Goal: Information Seeking & Learning: Browse casually

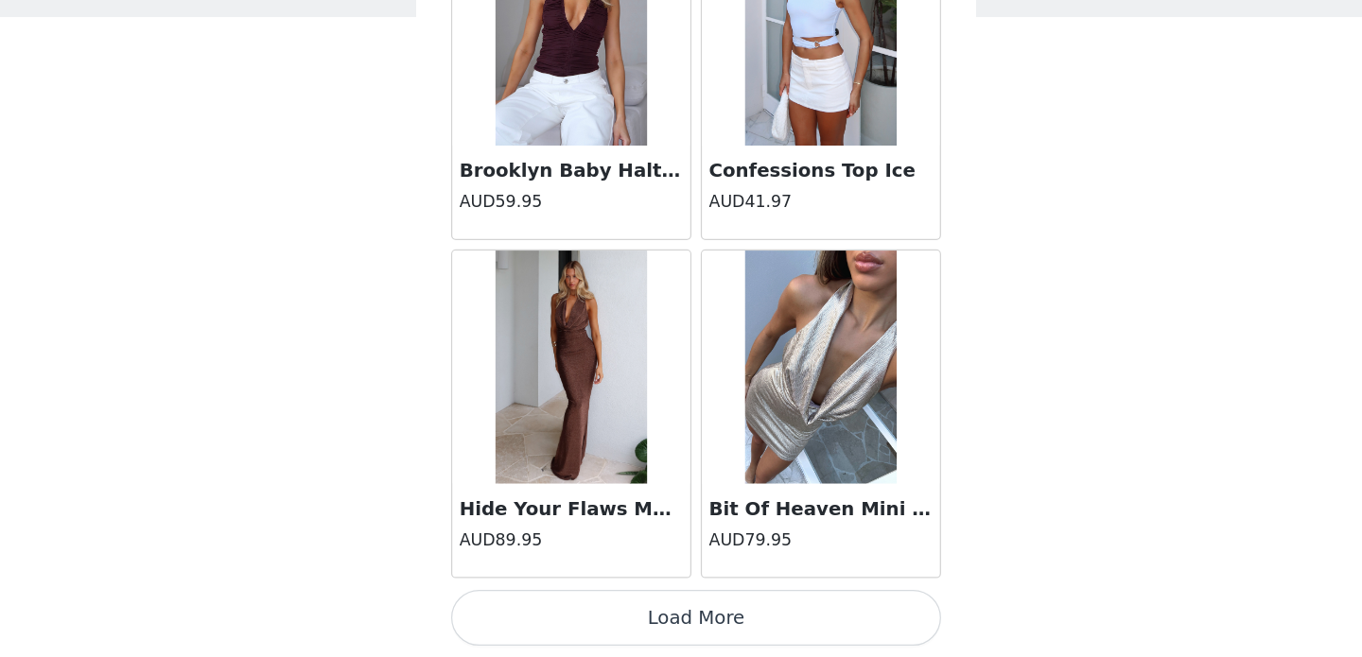
click at [639, 614] on button "Load More" at bounding box center [680, 624] width 397 height 45
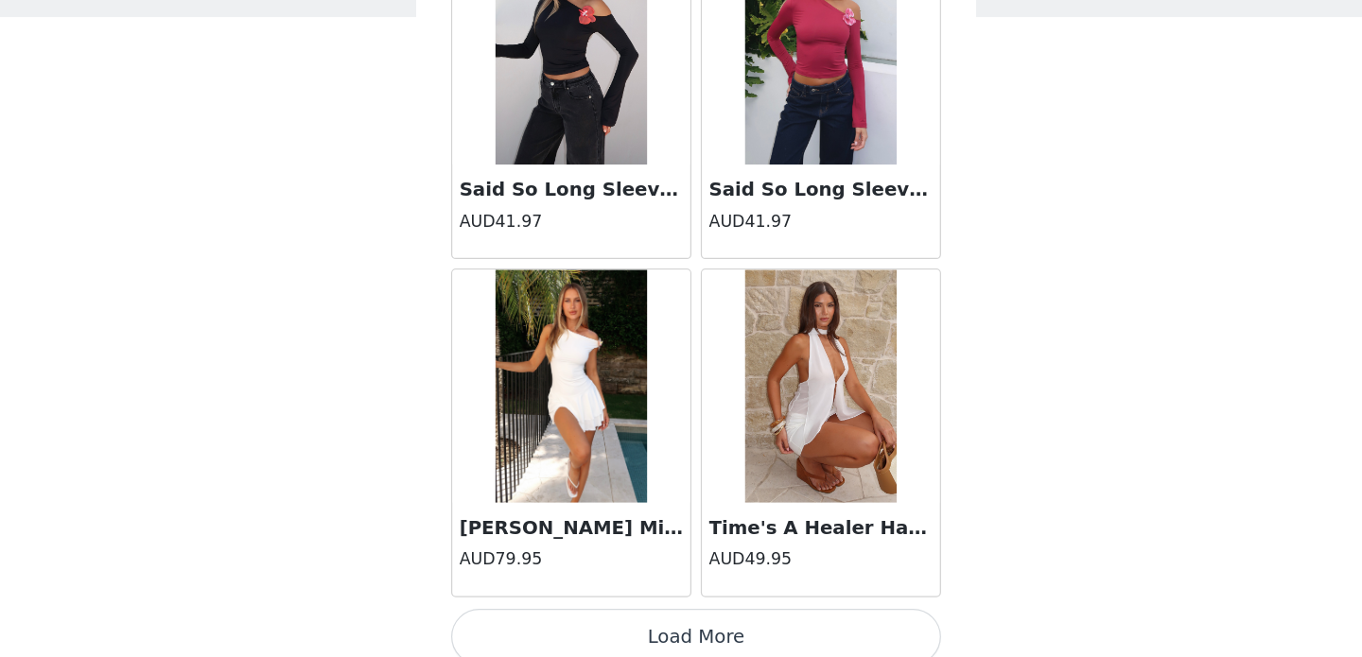
scroll to position [32398, 0]
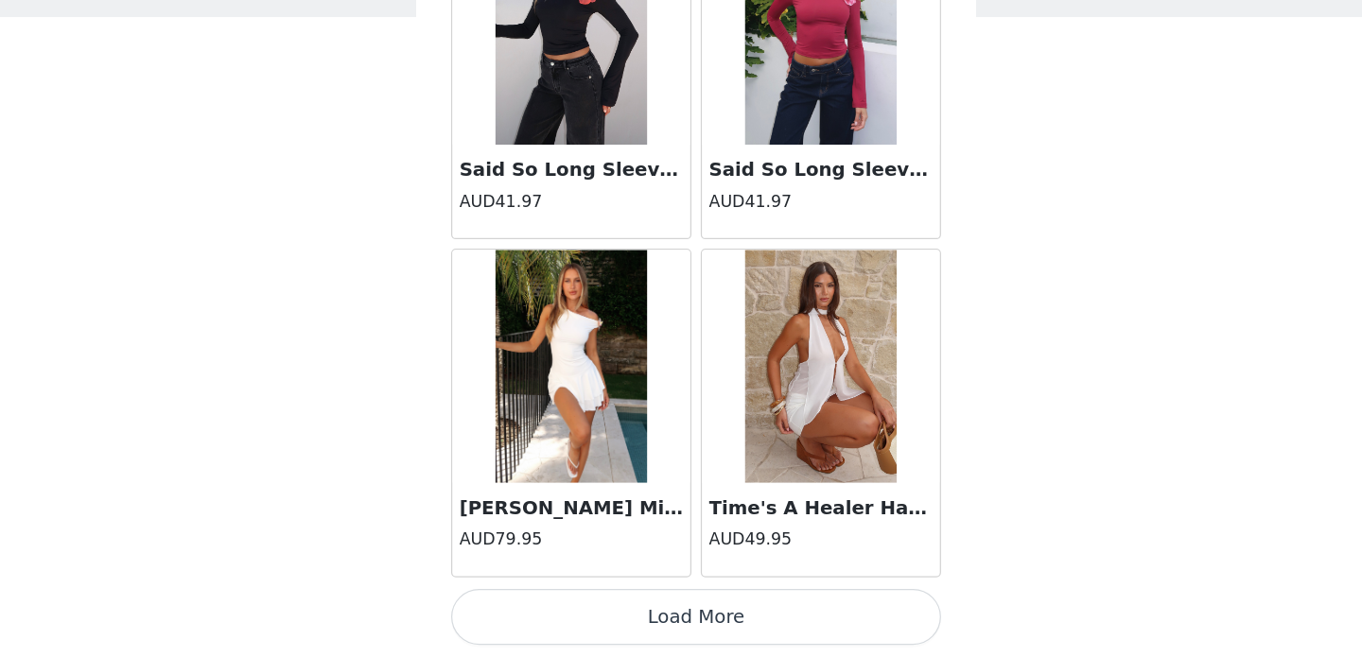
click at [652, 620] on button "Load More" at bounding box center [680, 624] width 397 height 45
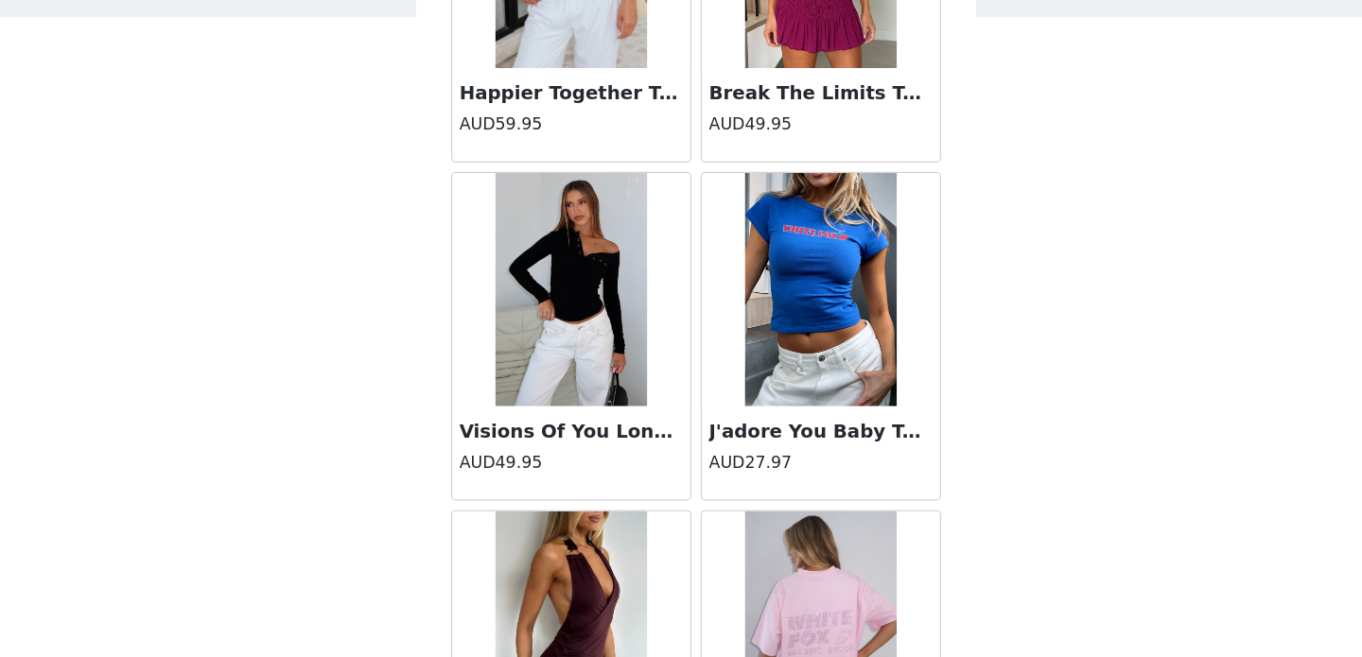
scroll to position [34970, 0]
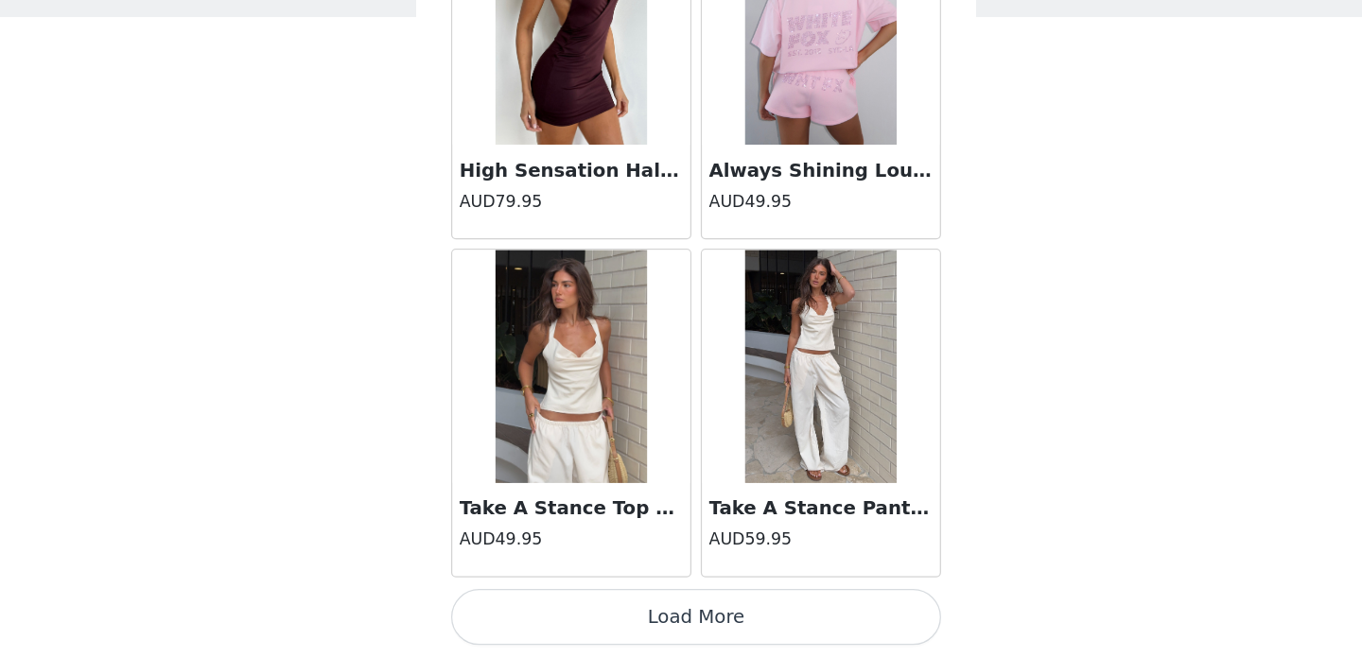
click at [653, 628] on button "Load More" at bounding box center [680, 624] width 397 height 45
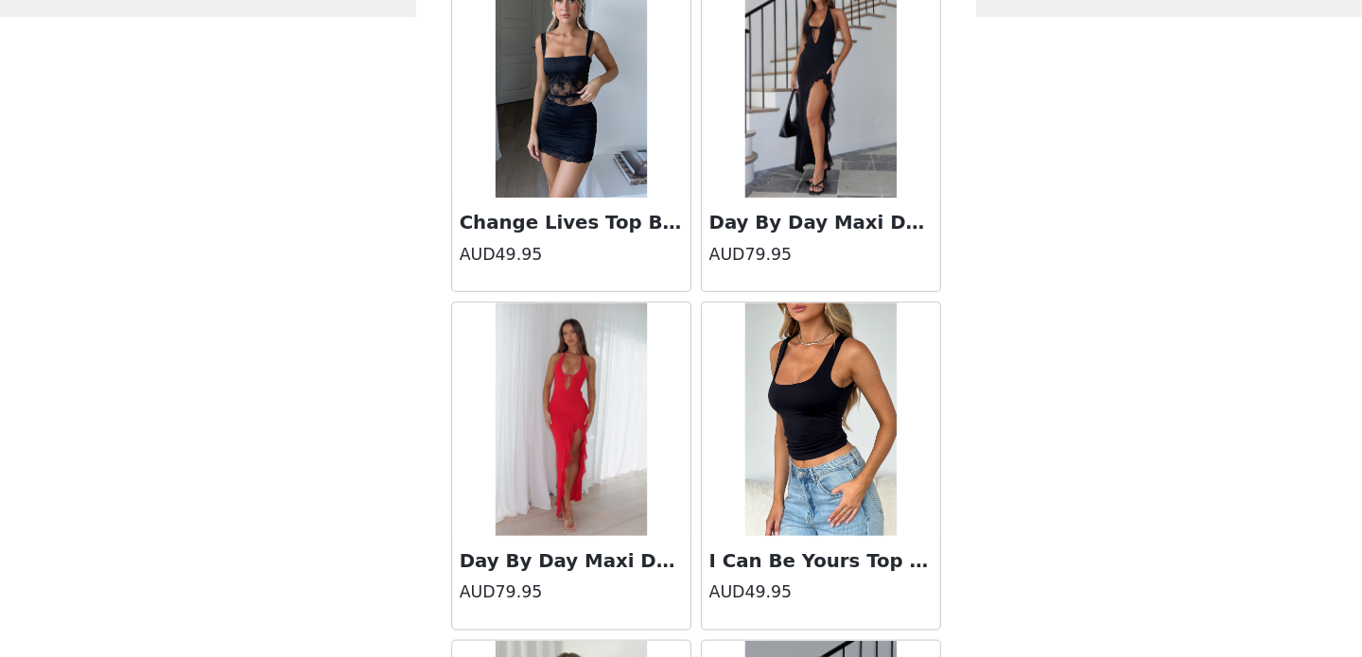
scroll to position [0, 0]
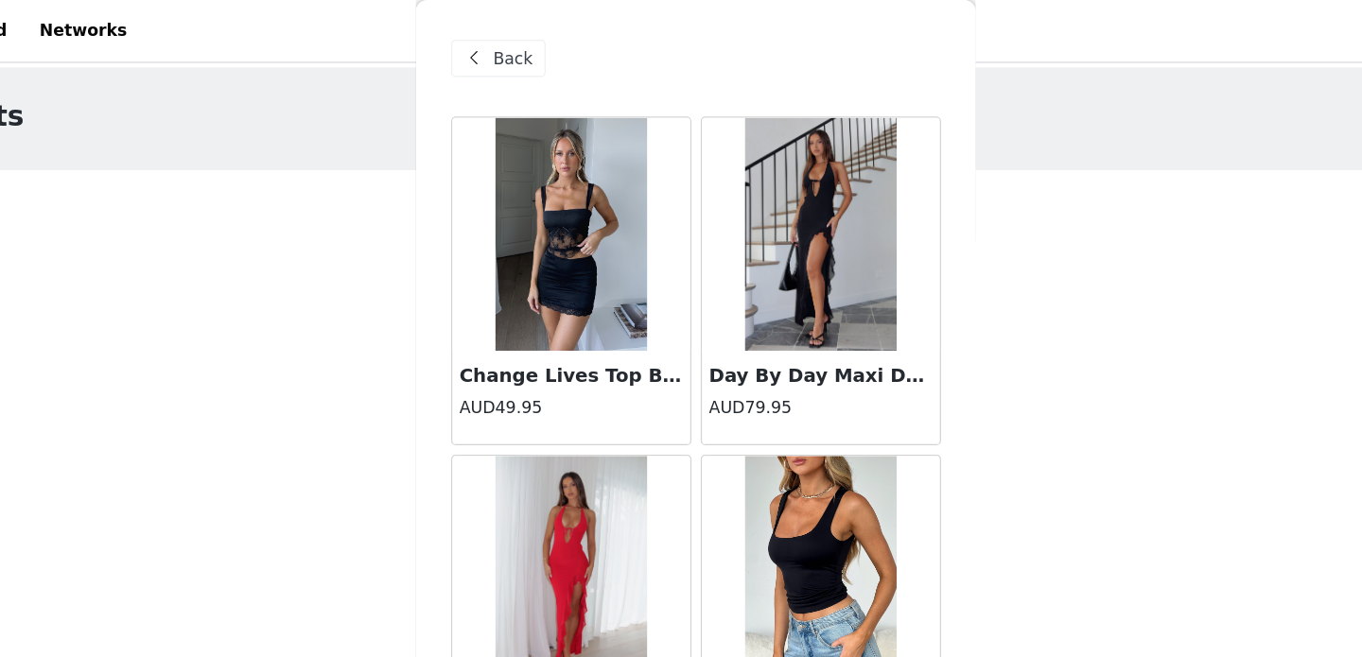
click at [533, 41] on div "Back" at bounding box center [520, 47] width 77 height 30
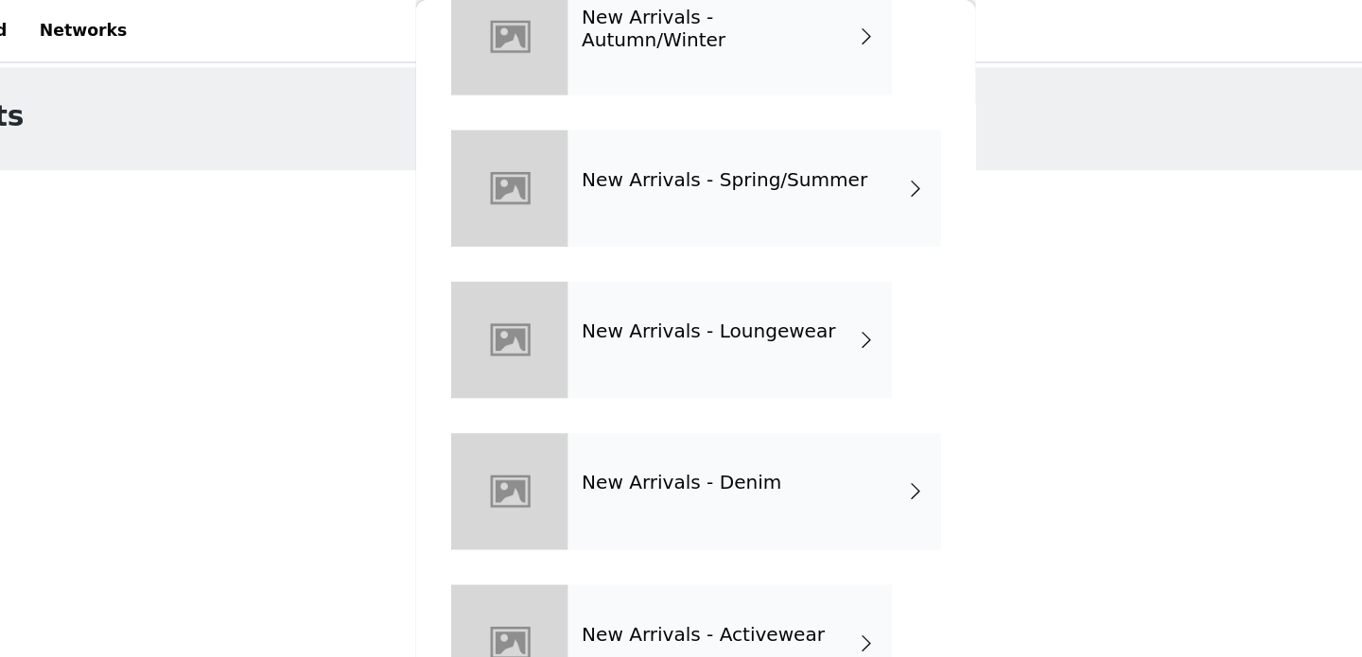
scroll to position [175, 0]
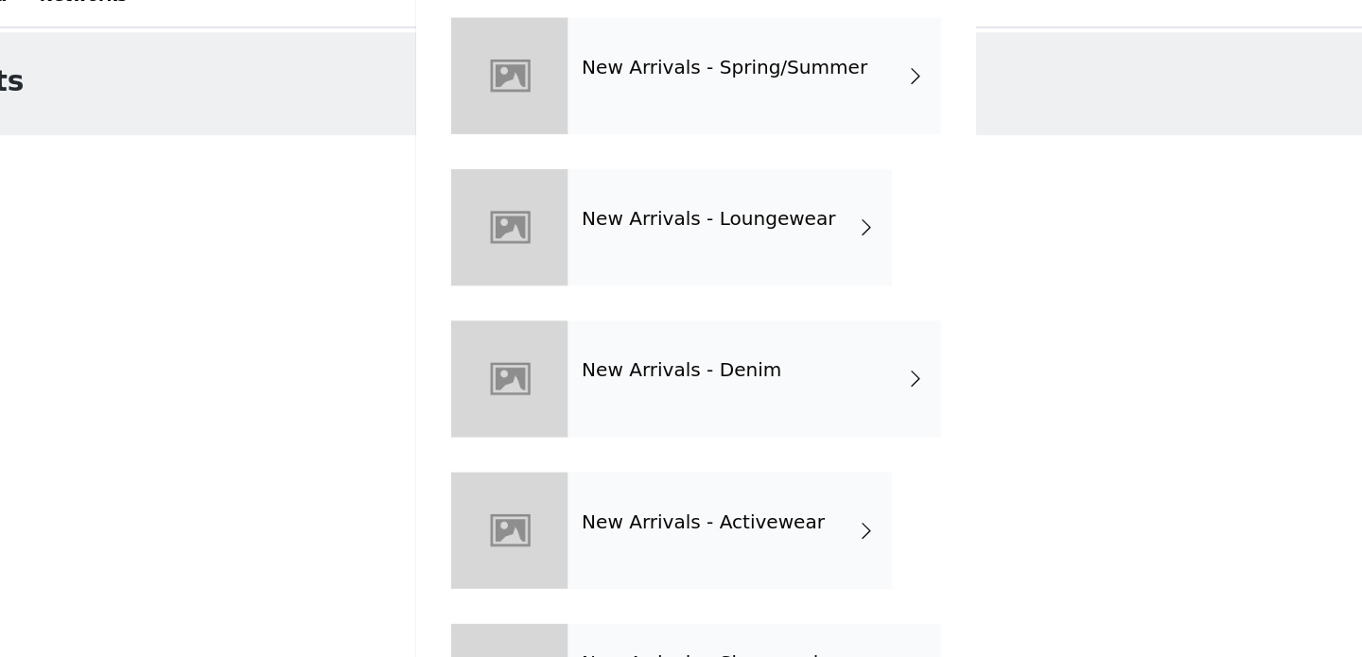
click at [668, 457] on h4 "New Arrivals - Activewear" at bounding box center [686, 451] width 197 height 17
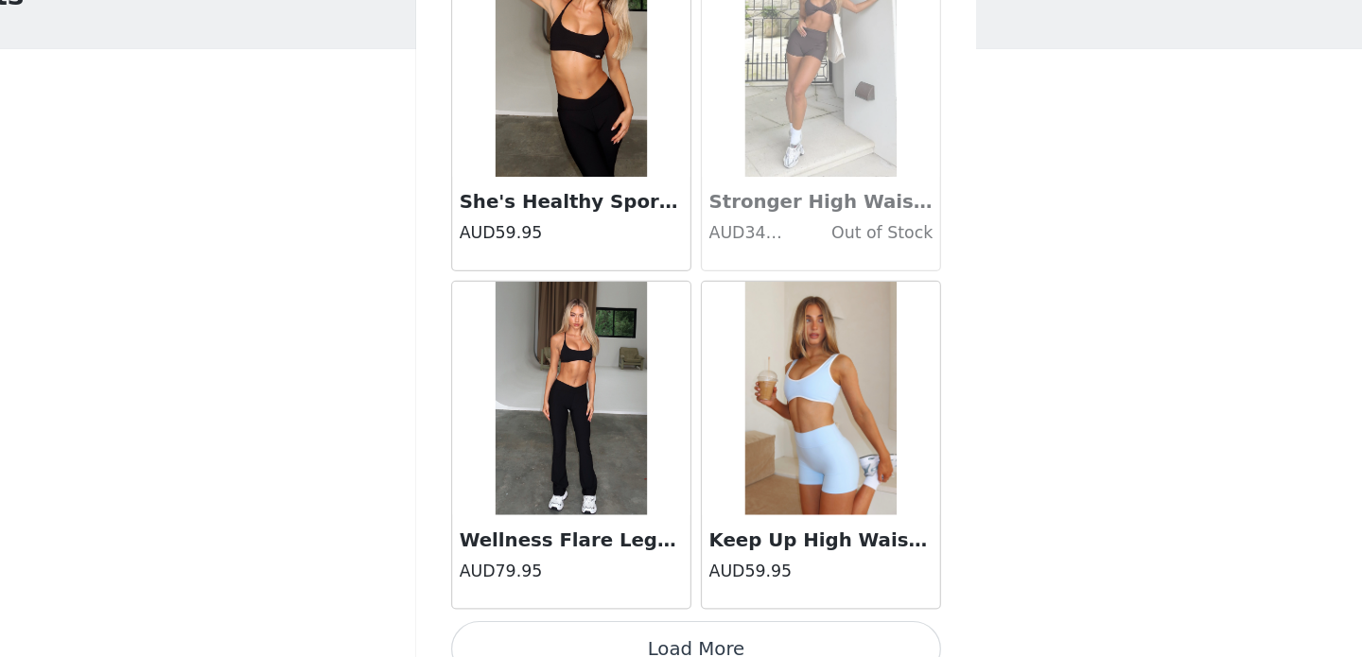
scroll to position [0, 0]
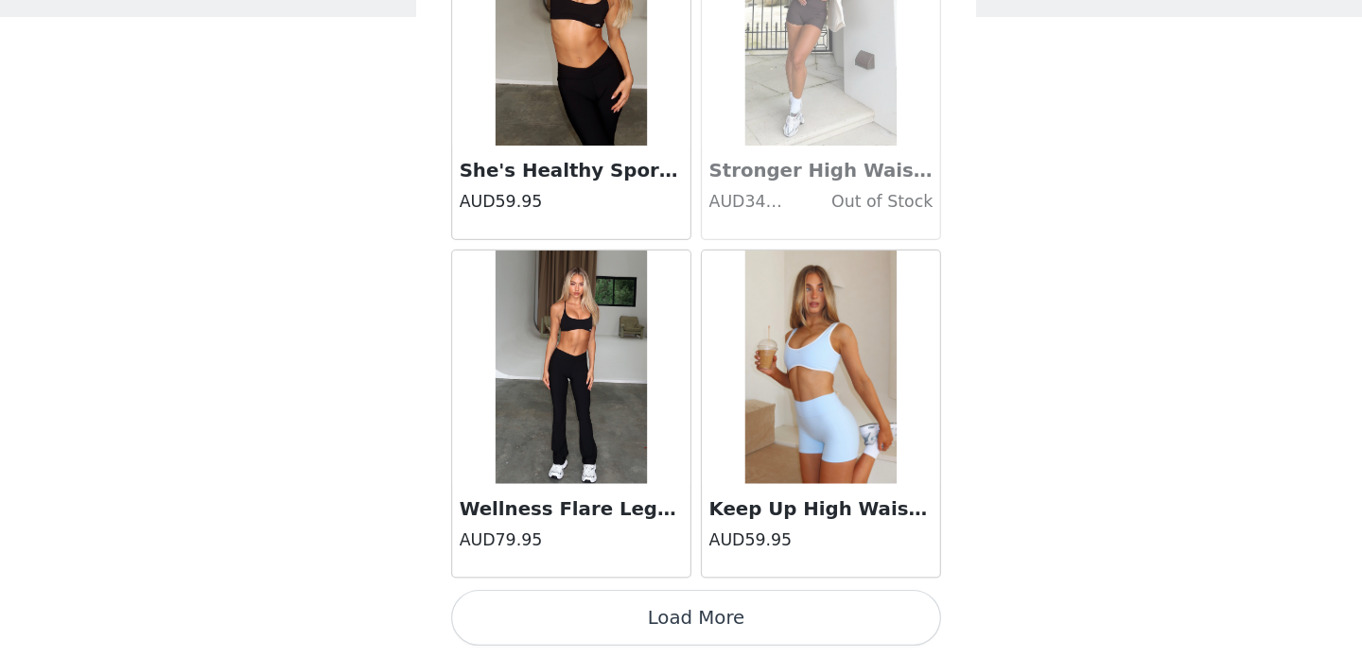
click at [620, 628] on button "Load More" at bounding box center [680, 624] width 397 height 45
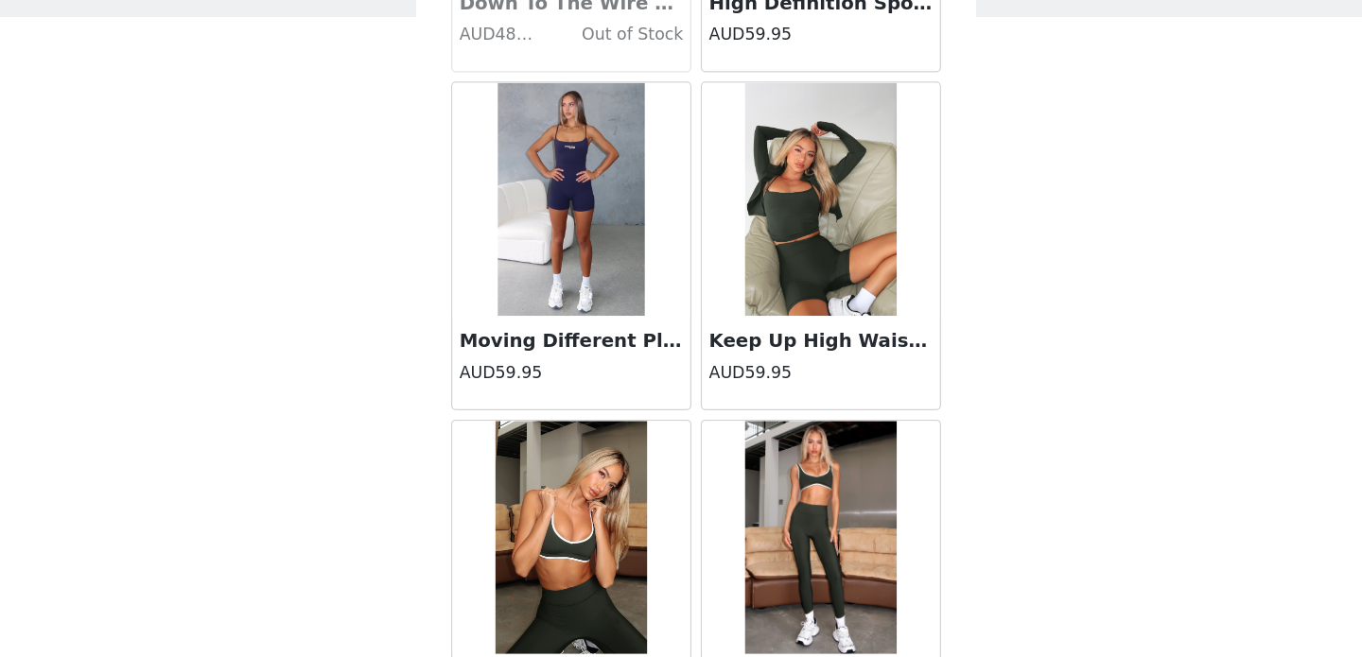
scroll to position [4978, 0]
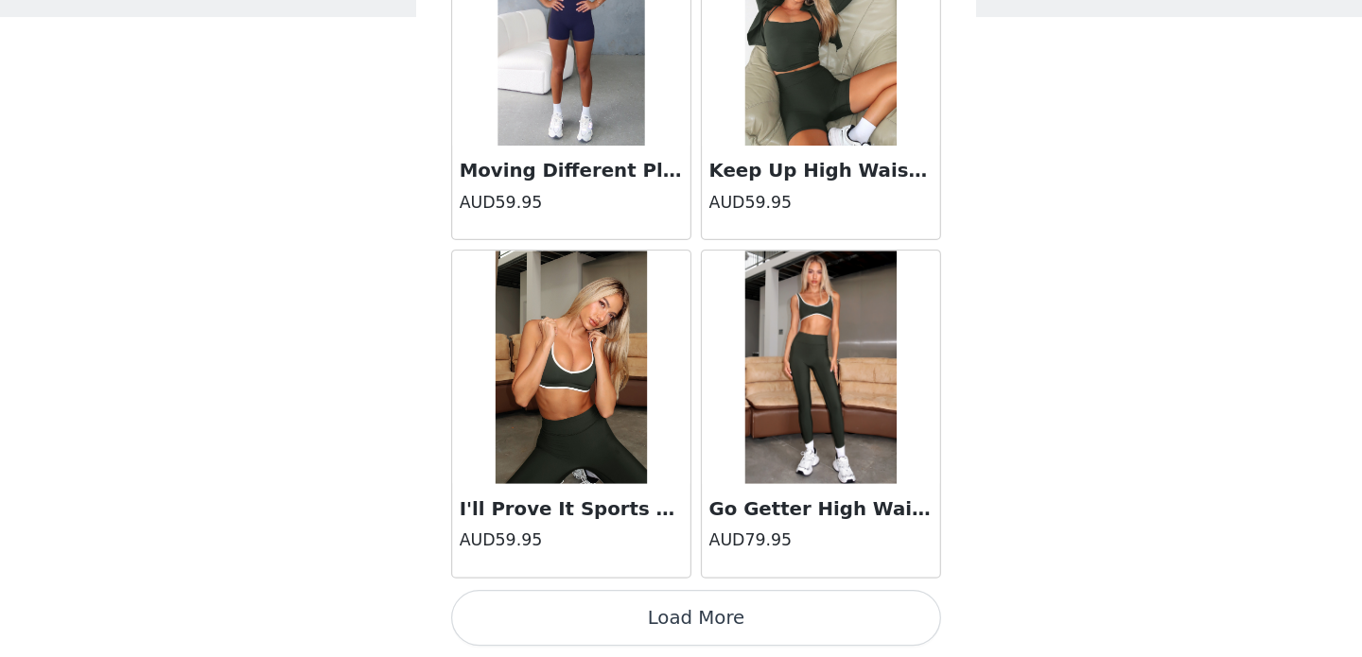
click at [633, 636] on button "Load More" at bounding box center [680, 624] width 397 height 45
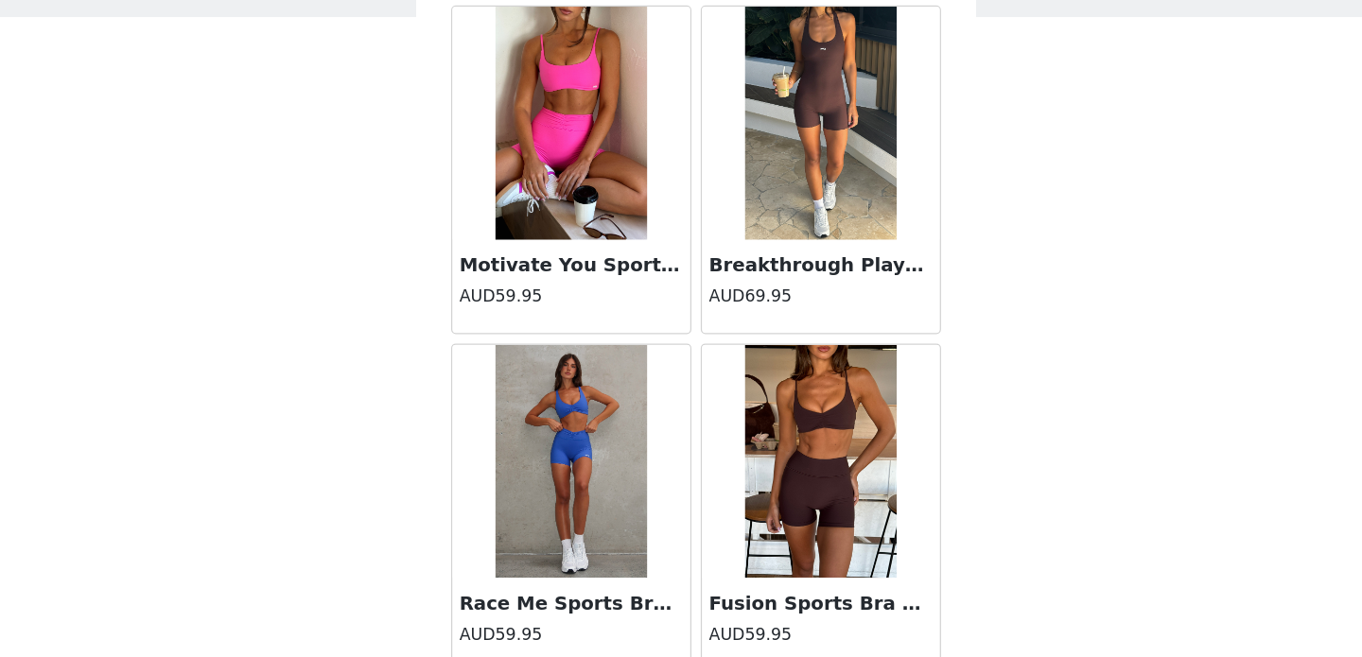
scroll to position [7720, 0]
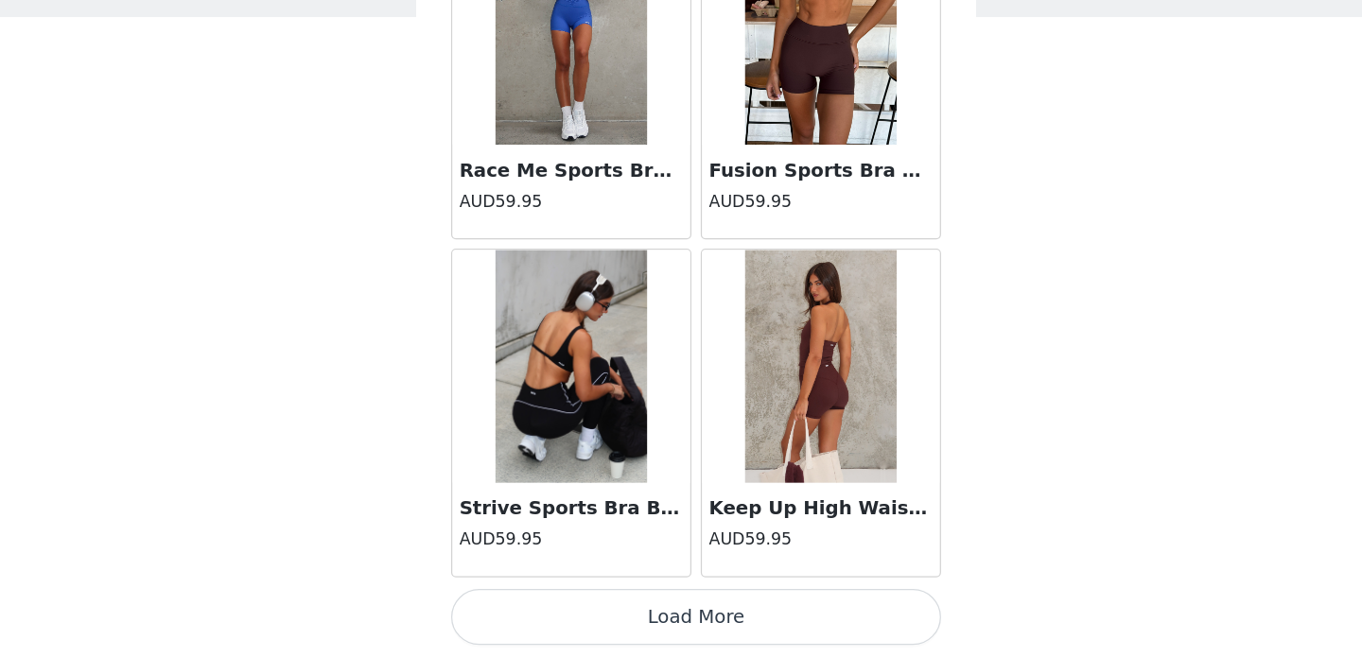
click at [693, 609] on button "Load More" at bounding box center [680, 624] width 397 height 45
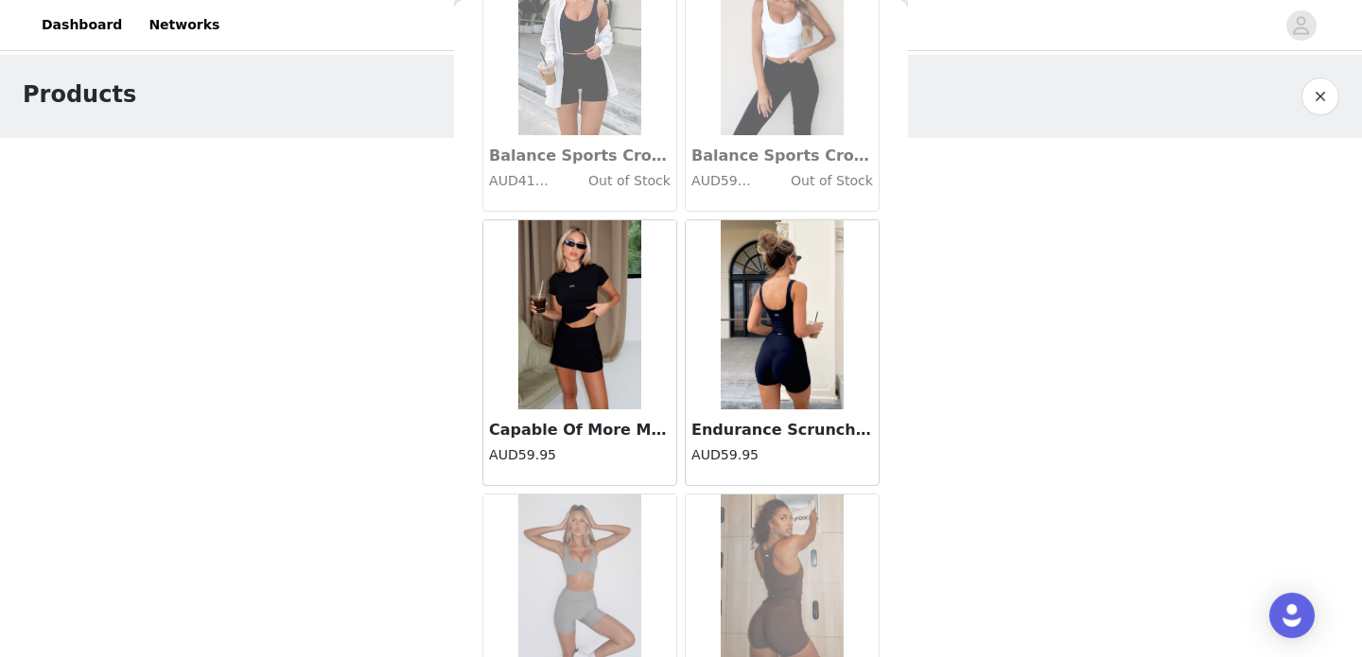
scroll to position [0, 0]
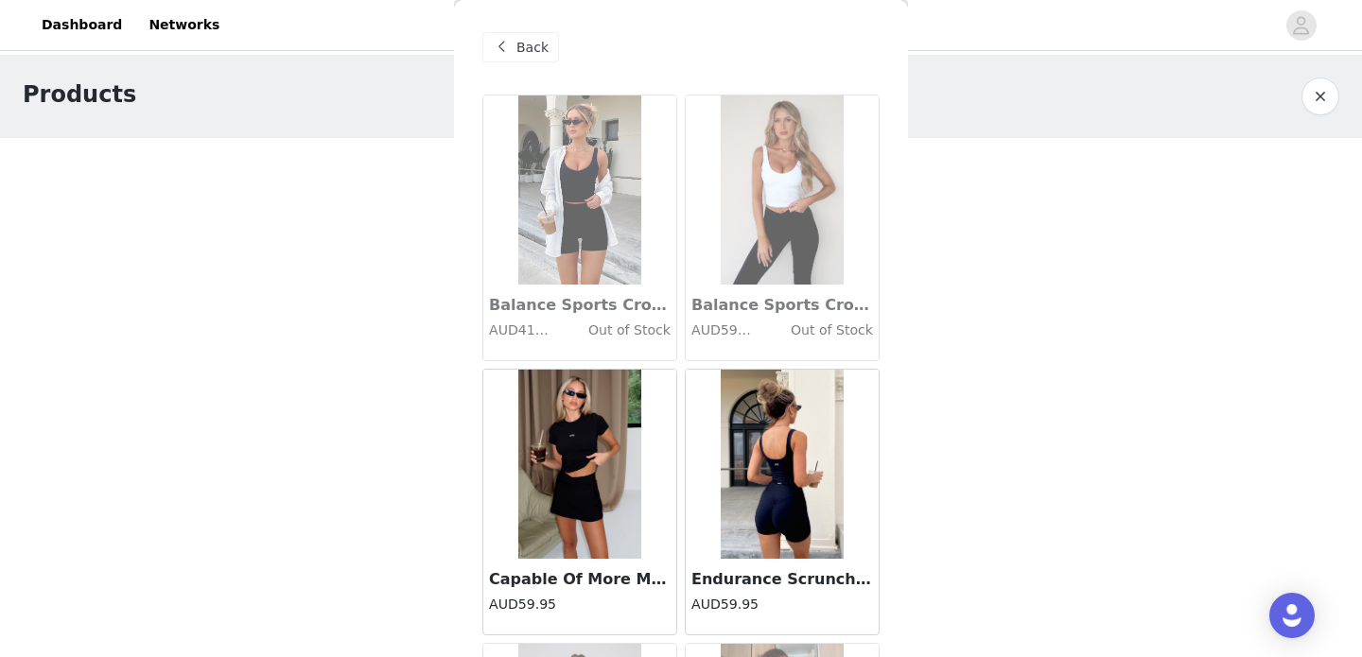
click at [529, 49] on span "Back" at bounding box center [532, 48] width 32 height 20
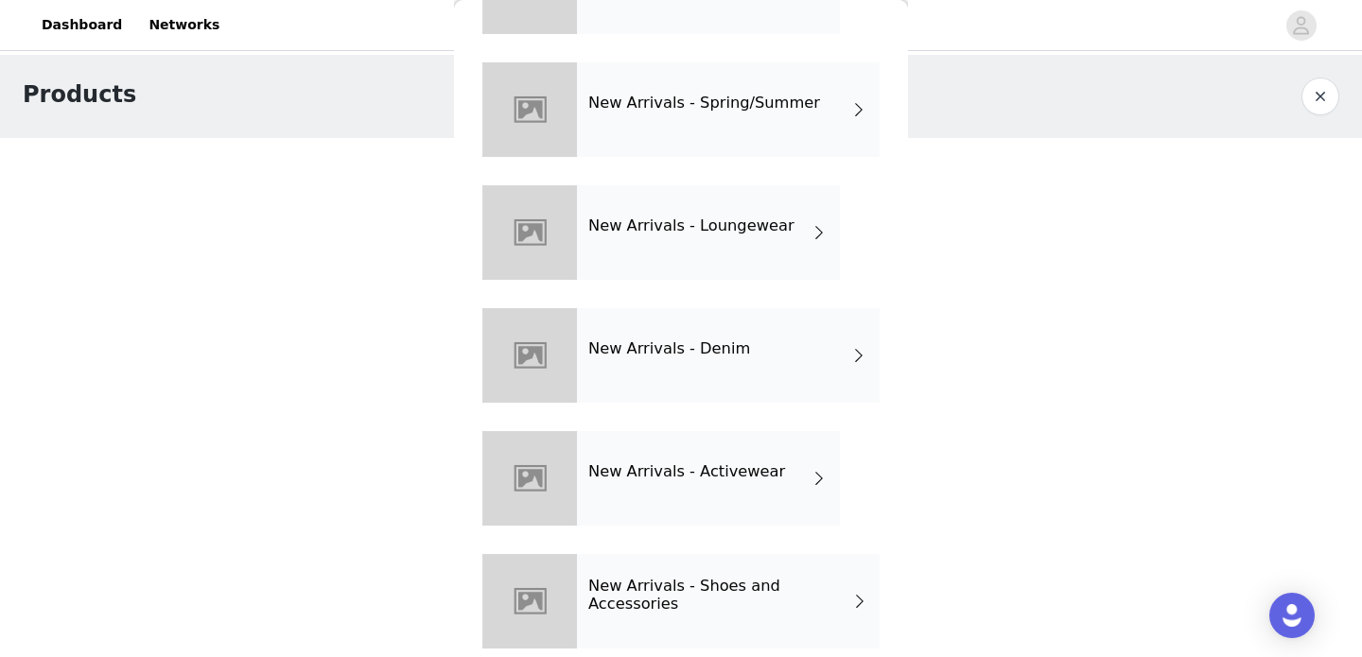
scroll to position [175, 0]
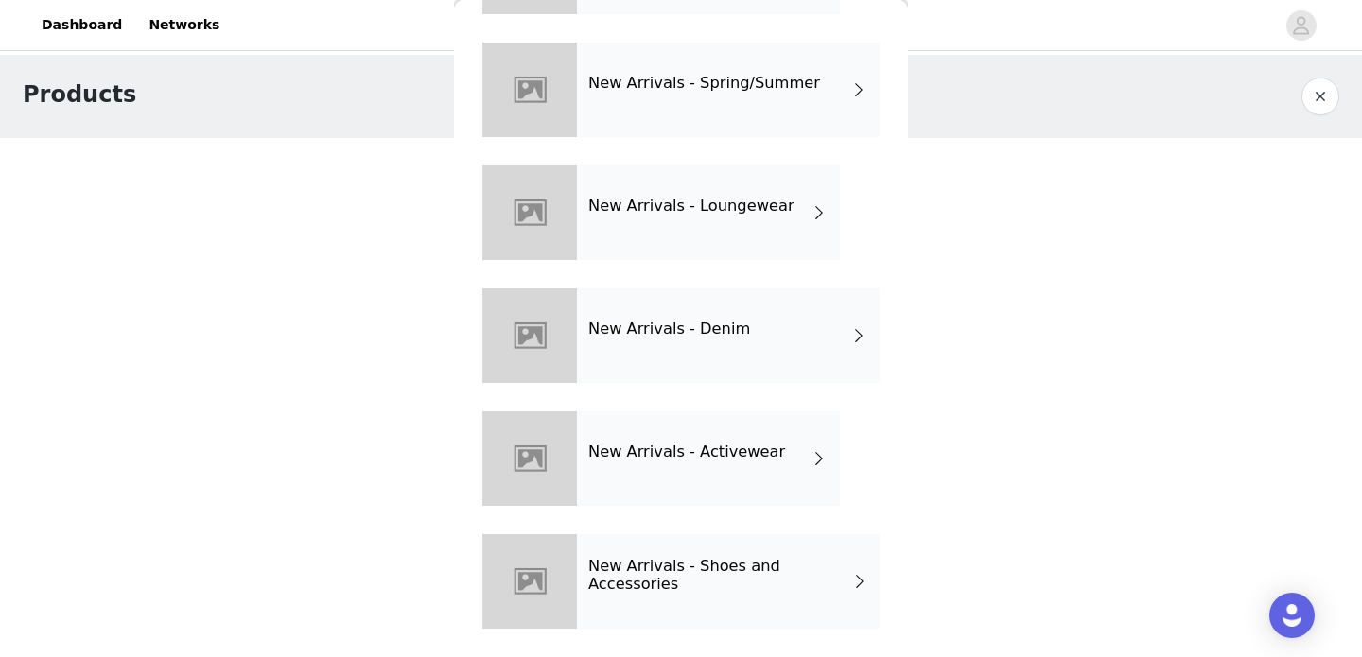
click at [706, 239] on div "New Arrivals - Loungewear" at bounding box center [708, 212] width 263 height 95
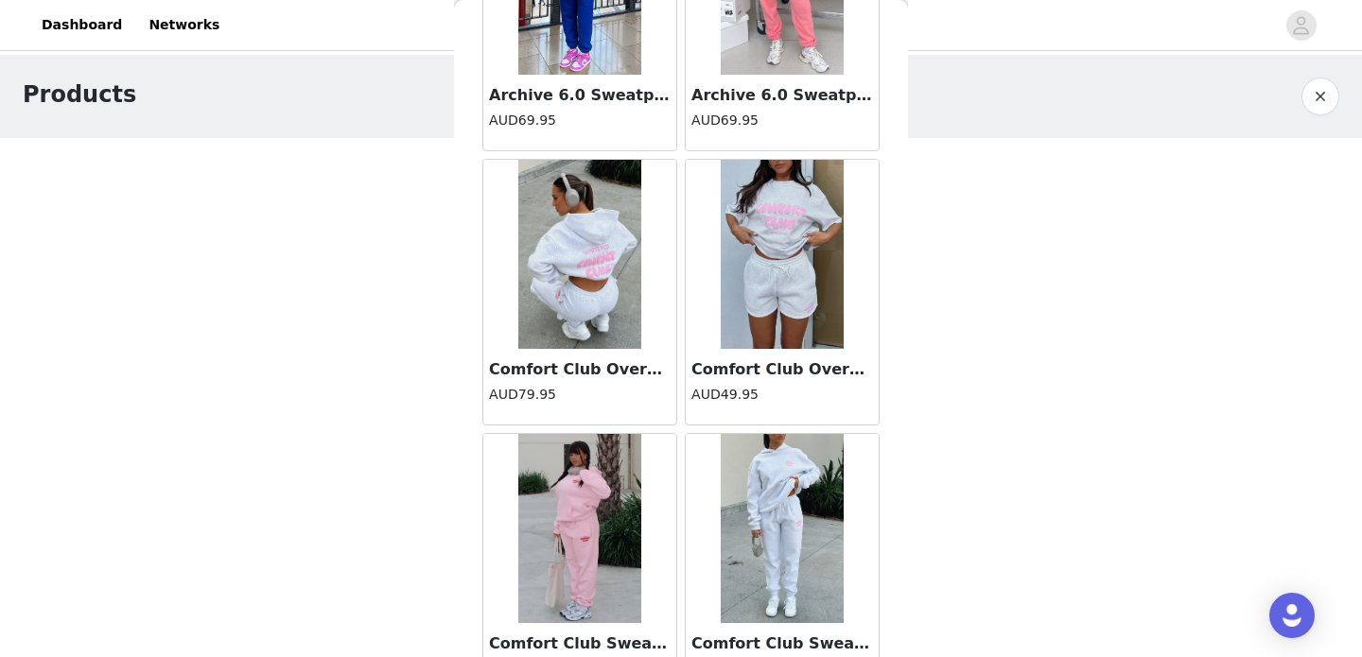
scroll to position [2236, 0]
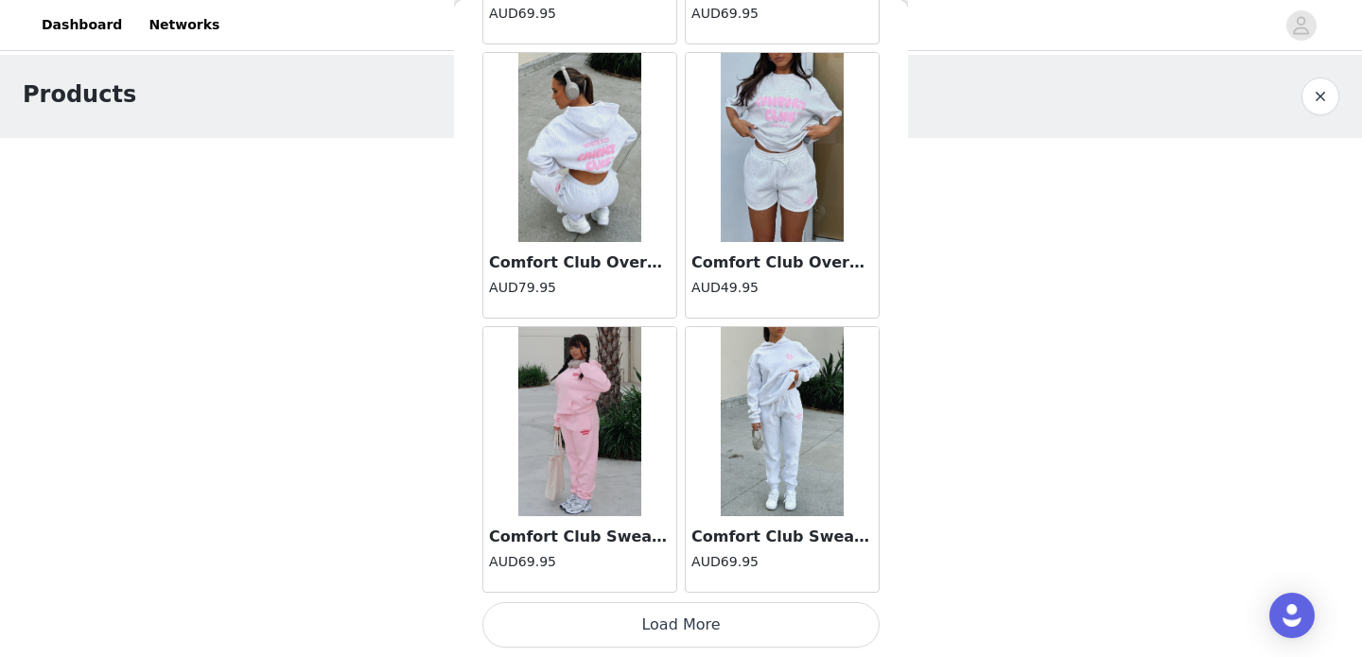
click at [634, 628] on button "Load More" at bounding box center [680, 624] width 397 height 45
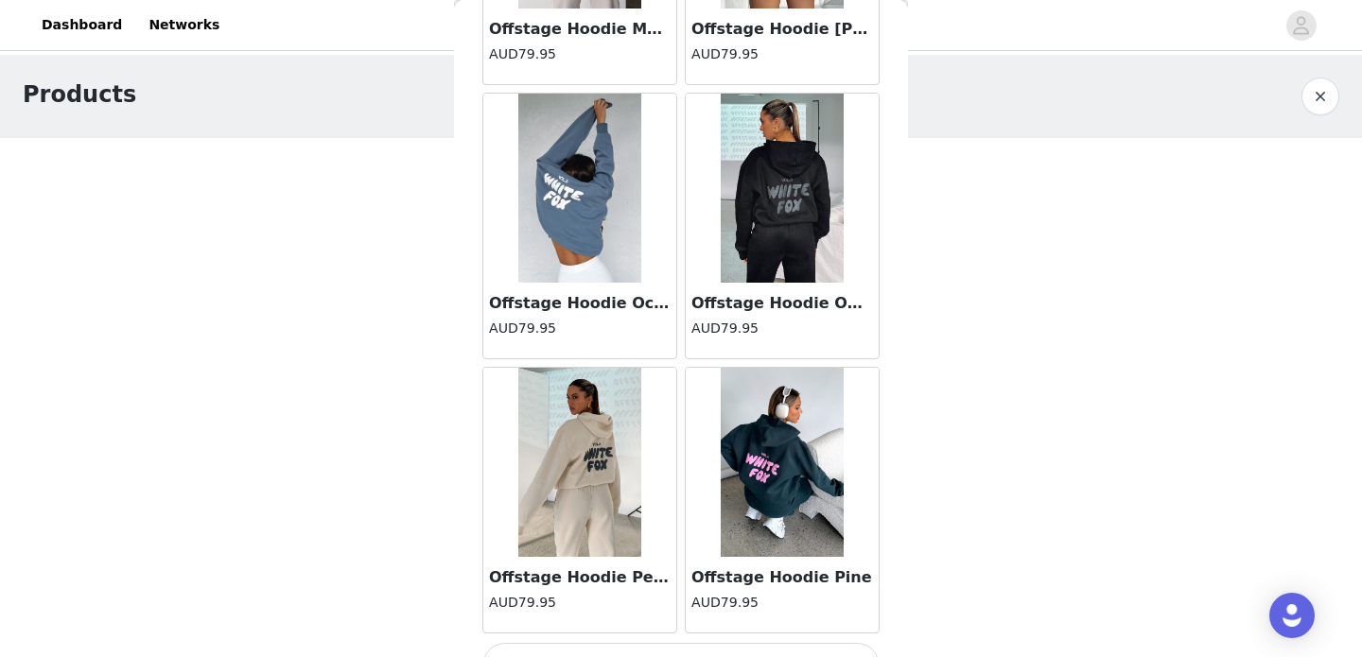
scroll to position [4978, 0]
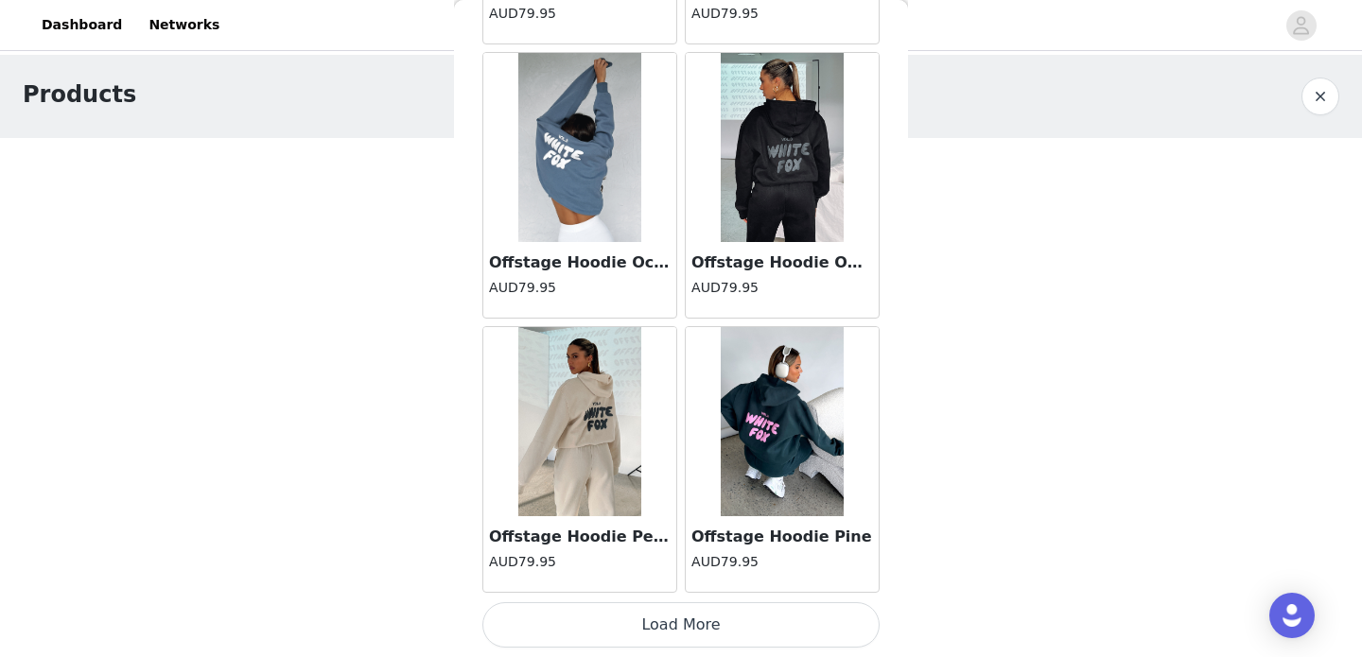
click at [656, 612] on button "Load More" at bounding box center [680, 624] width 397 height 45
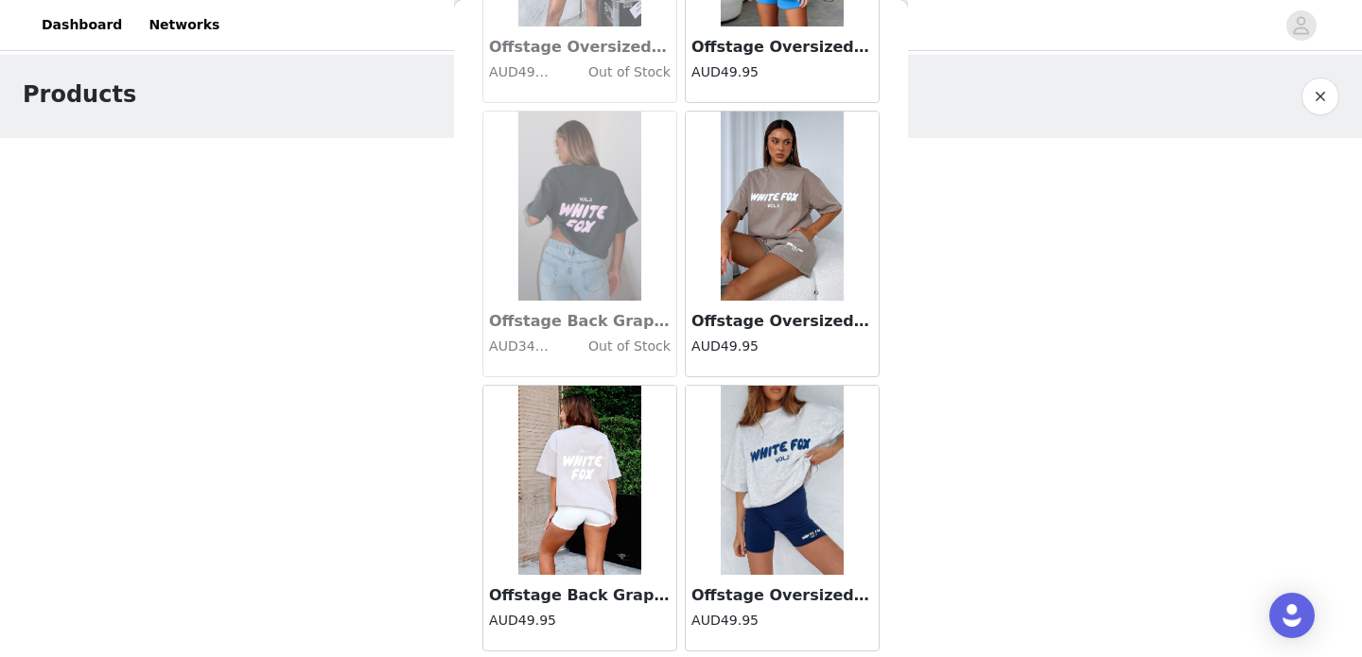
scroll to position [7720, 0]
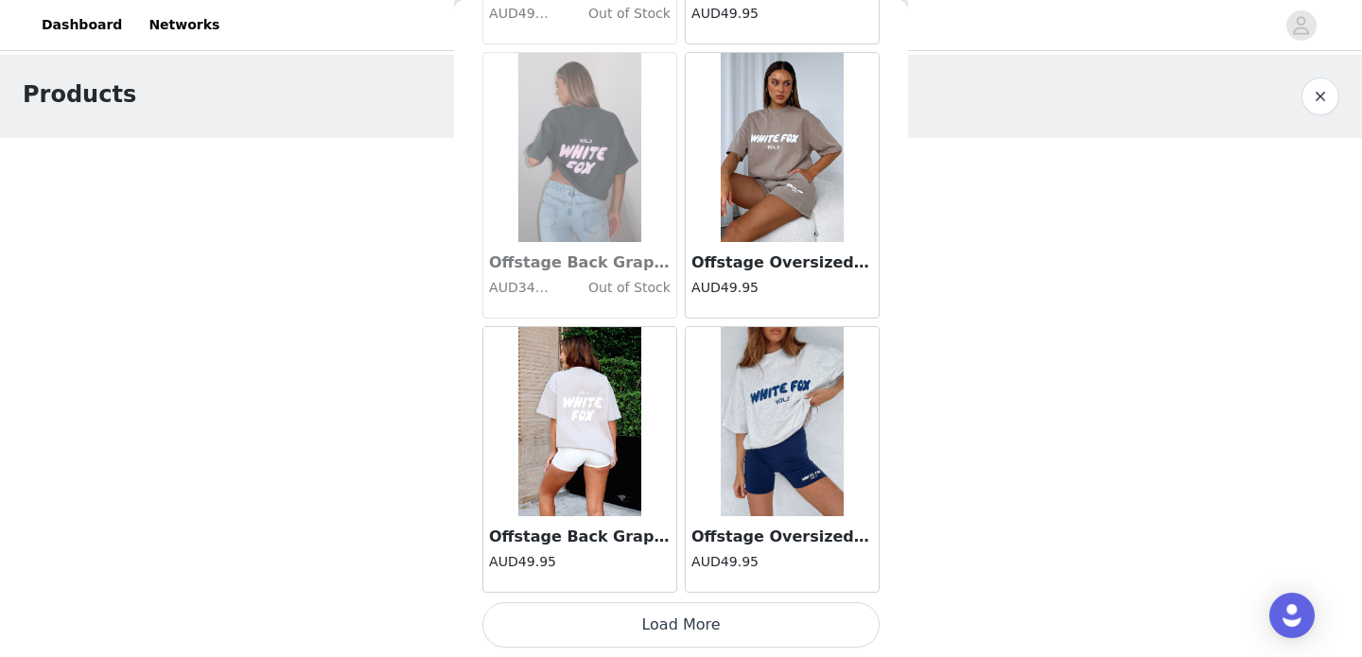
click at [687, 615] on button "Load More" at bounding box center [680, 624] width 397 height 45
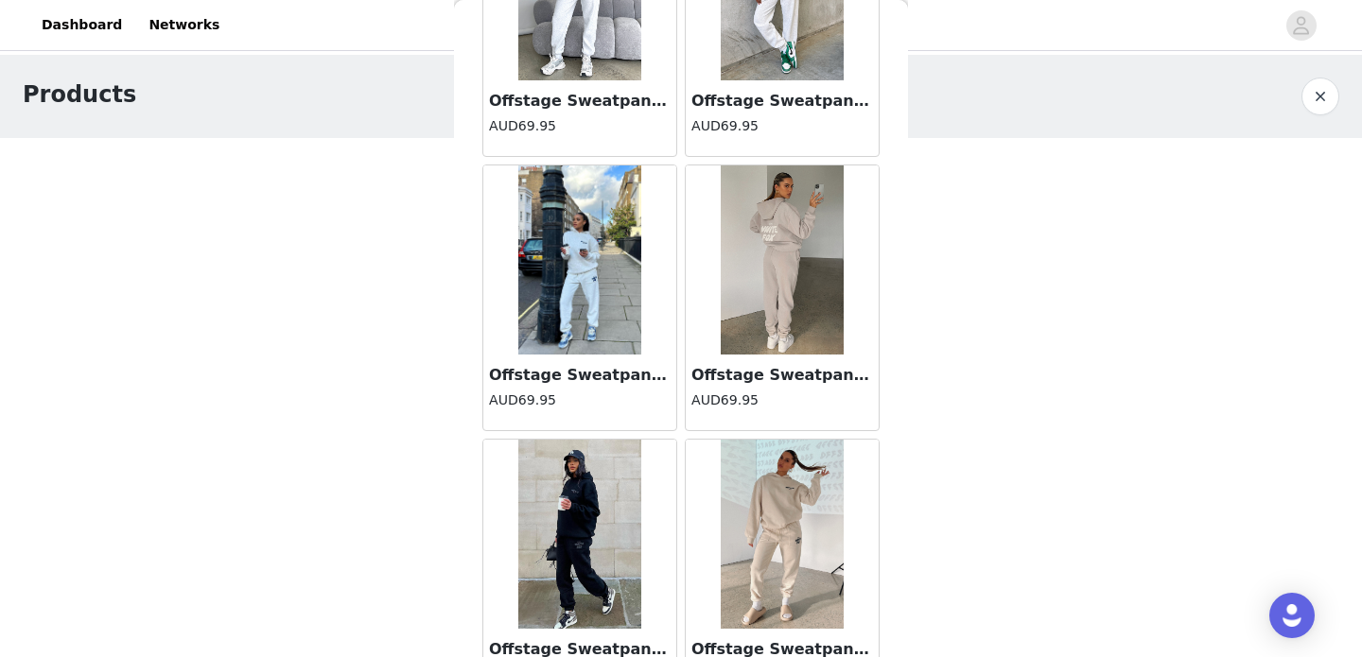
scroll to position [10462, 0]
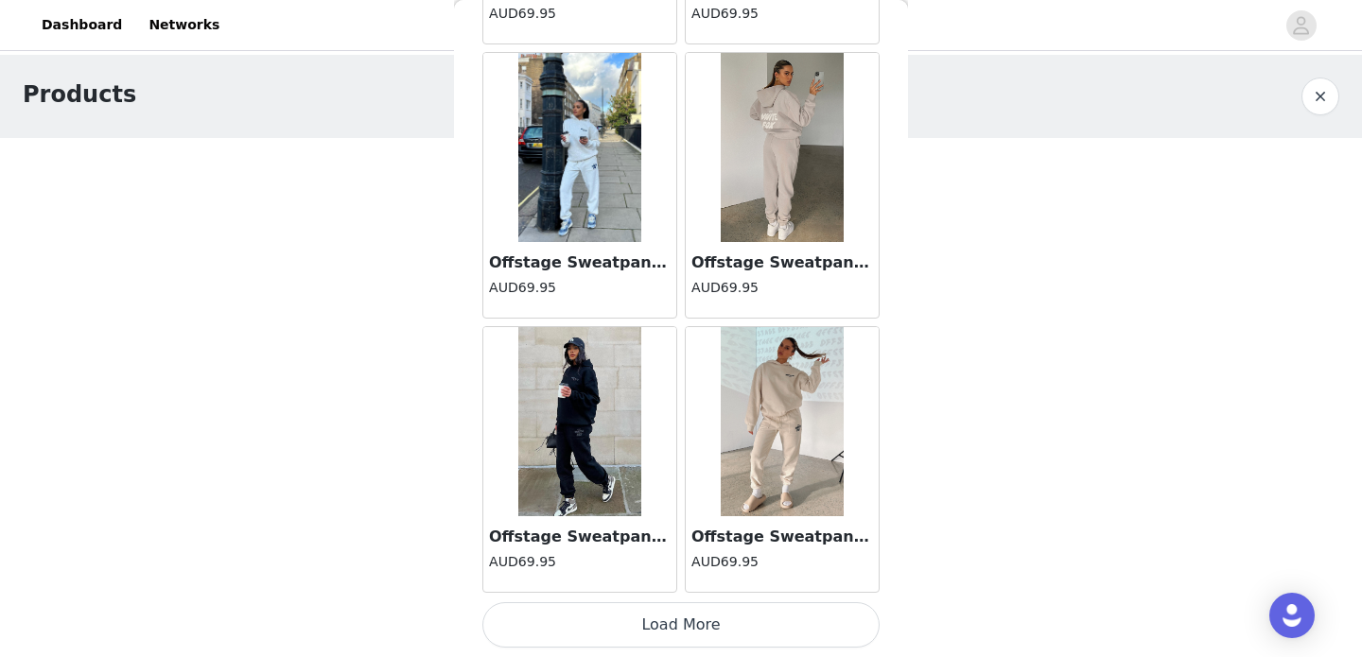
click at [718, 609] on button "Load More" at bounding box center [680, 624] width 397 height 45
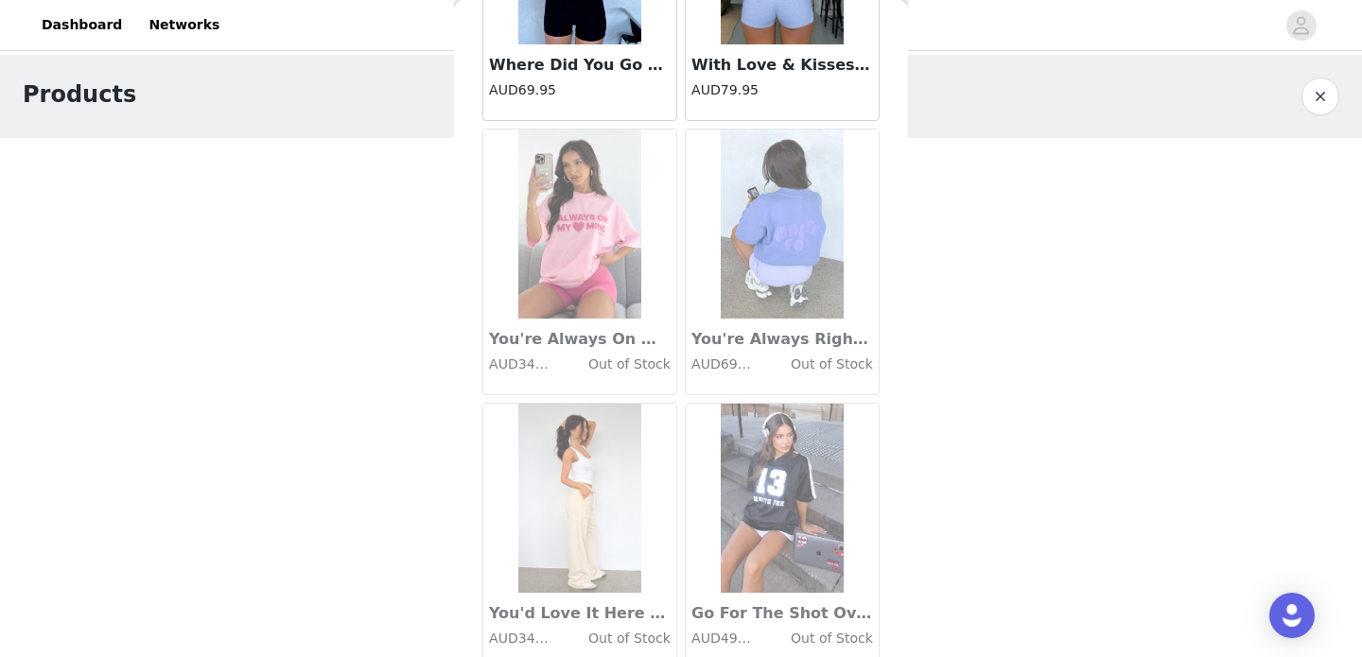
scroll to position [13204, 0]
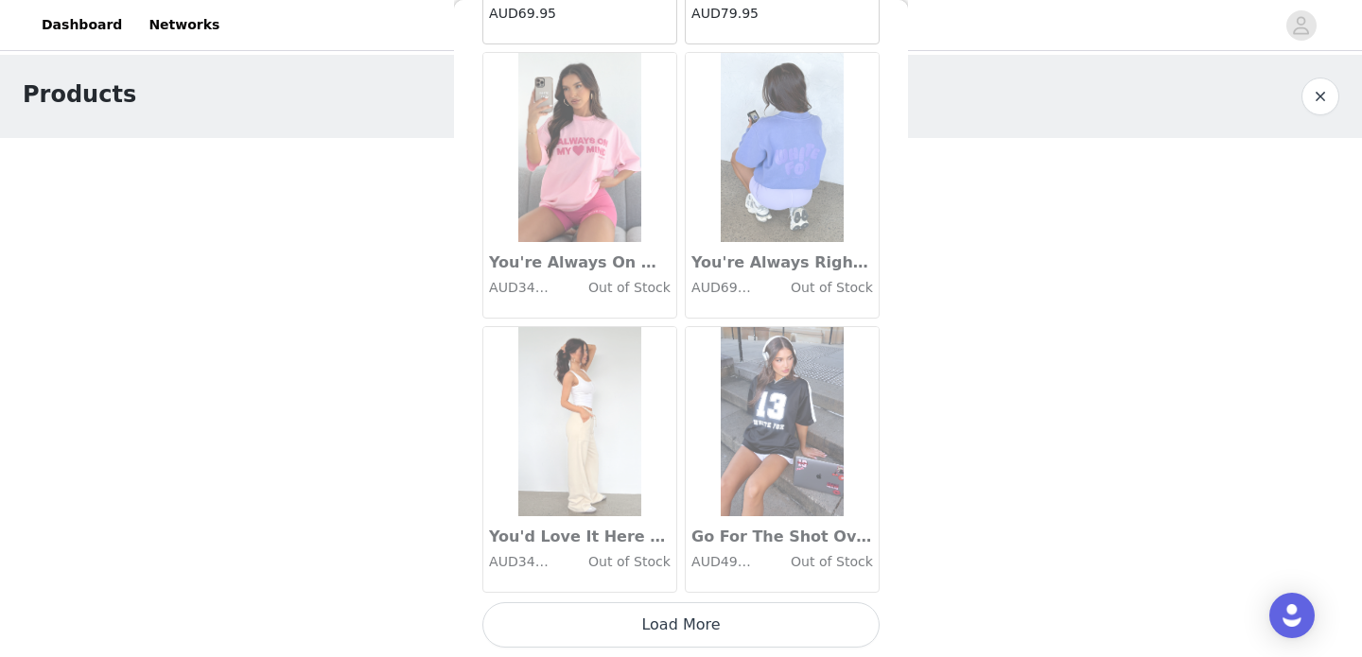
click at [696, 617] on button "Load More" at bounding box center [680, 624] width 397 height 45
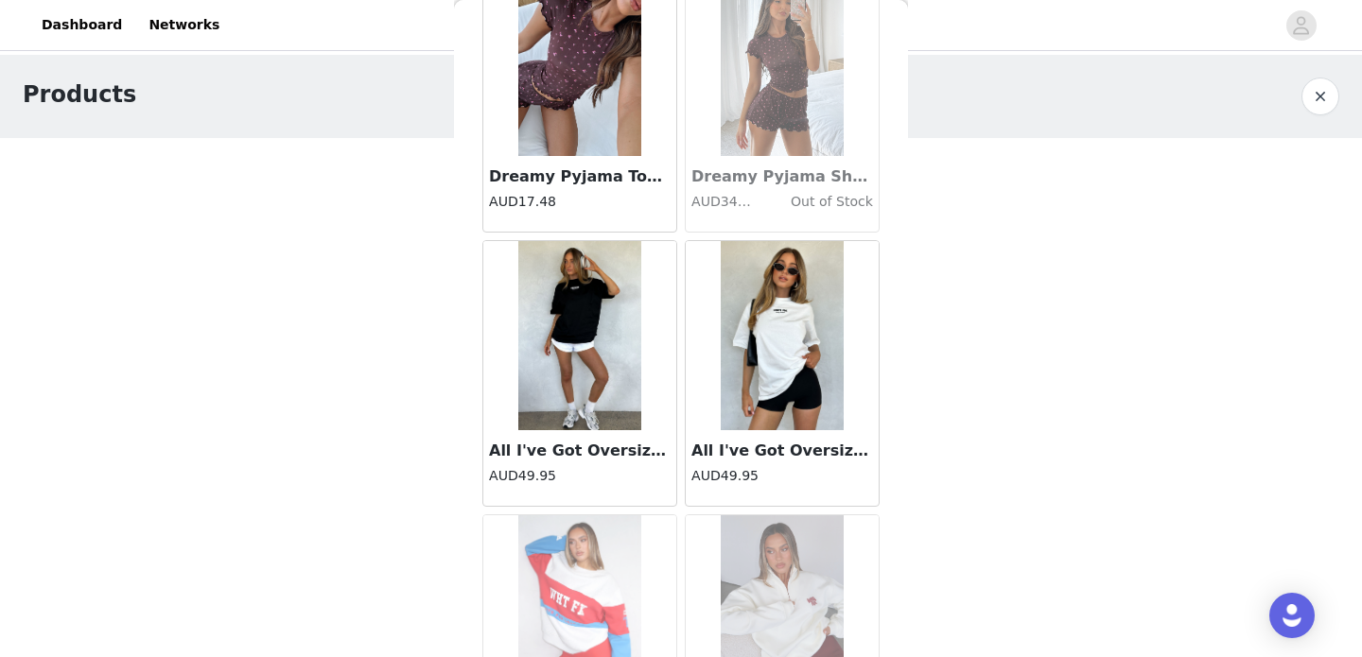
scroll to position [15213, 0]
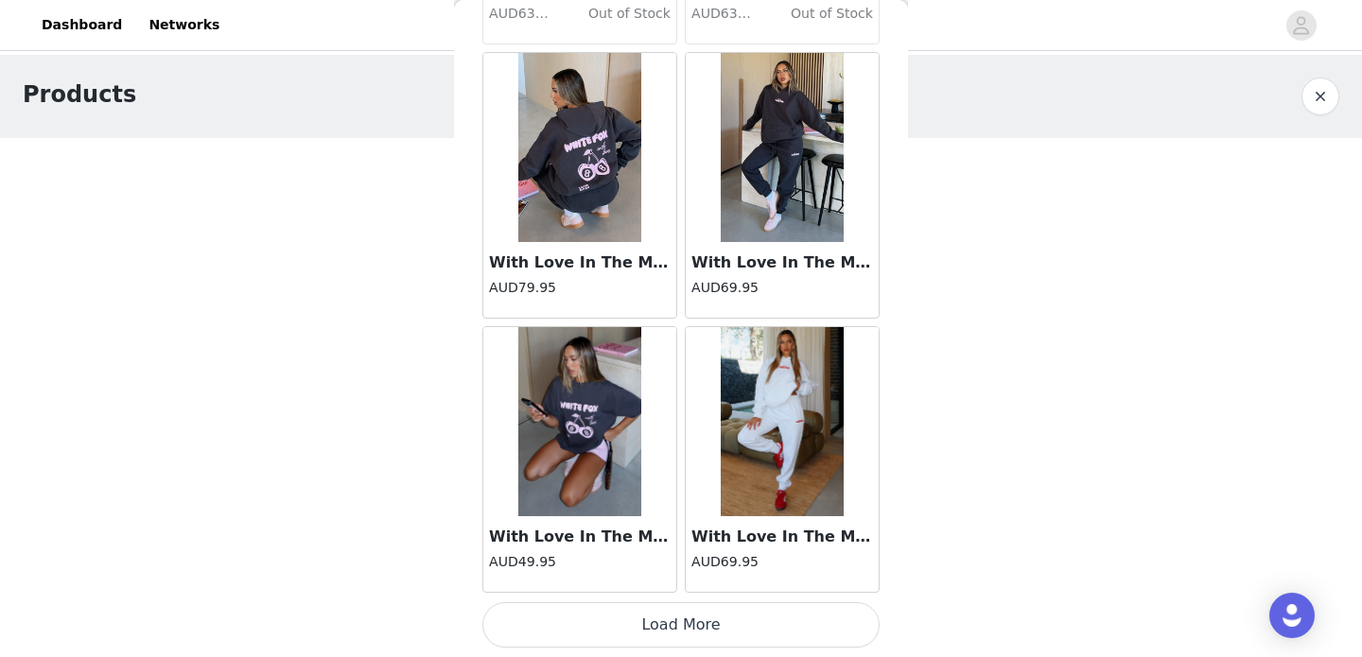
click at [652, 617] on button "Load More" at bounding box center [680, 624] width 397 height 45
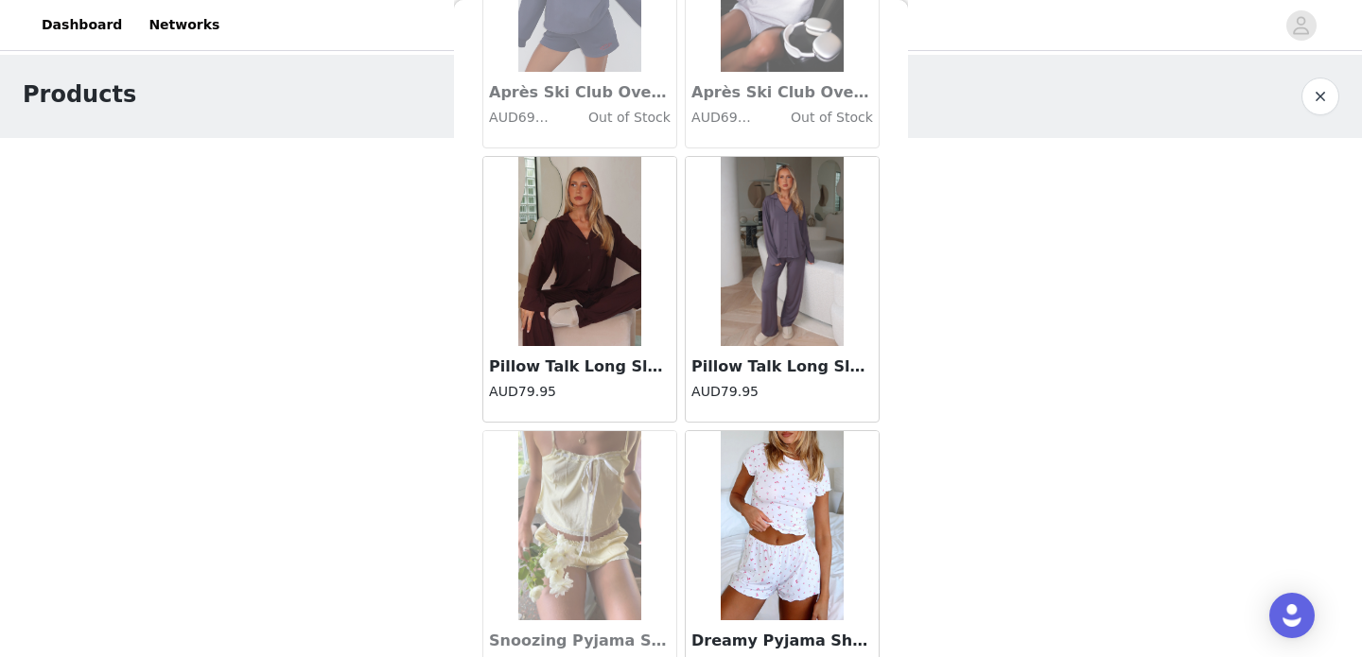
scroll to position [18688, 0]
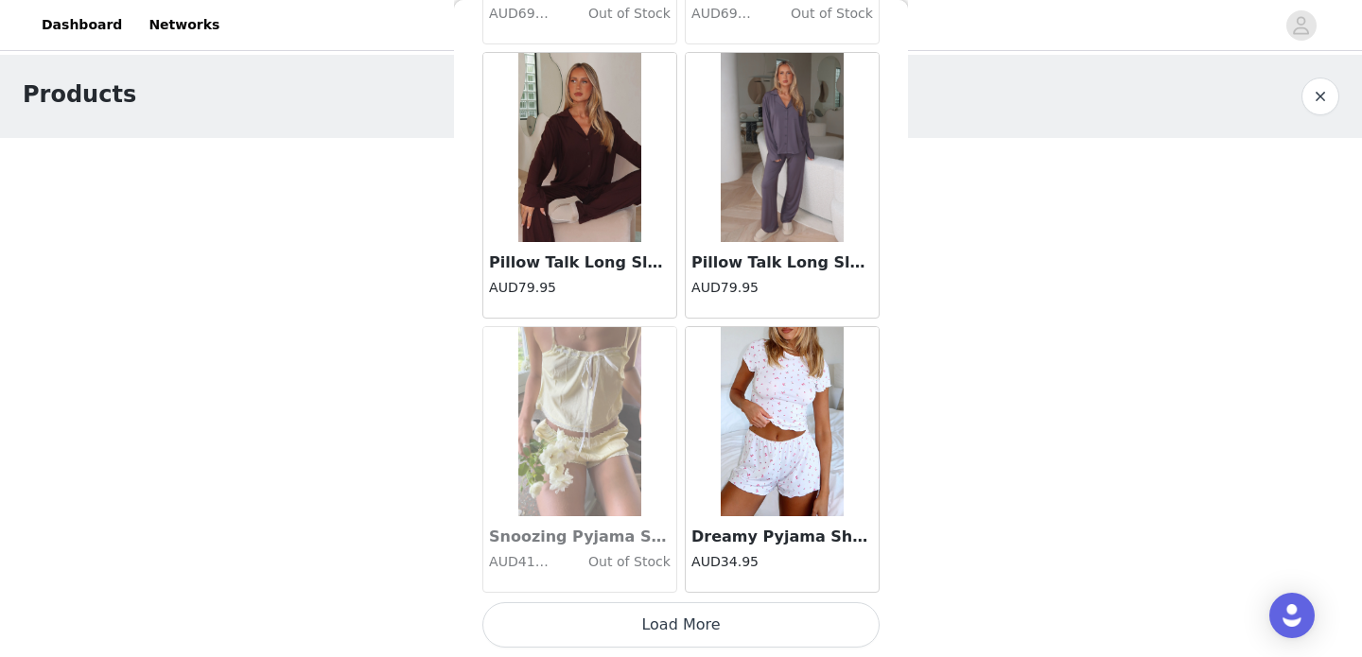
click at [735, 609] on button "Load More" at bounding box center [680, 624] width 397 height 45
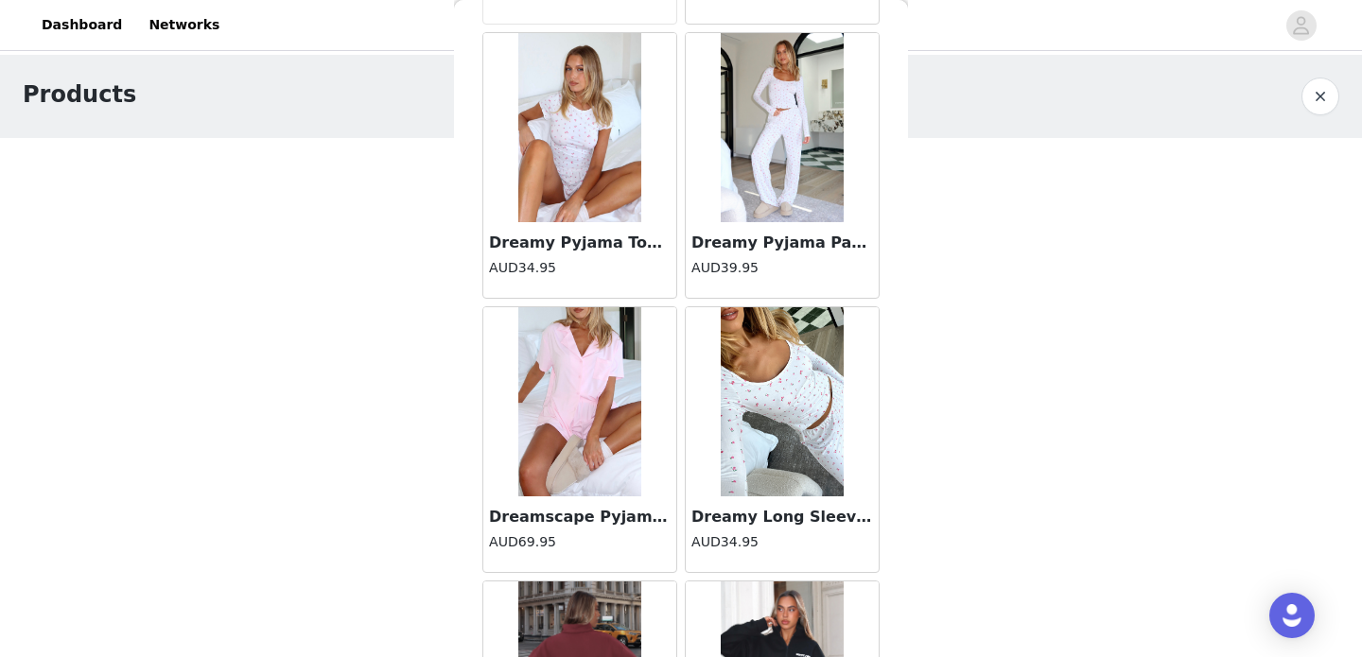
scroll to position [19267, 0]
